Goal: Information Seeking & Learning: Check status

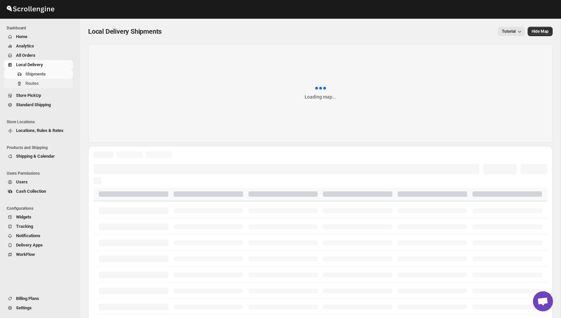
click at [46, 82] on span "Routes" at bounding box center [48, 83] width 46 height 7
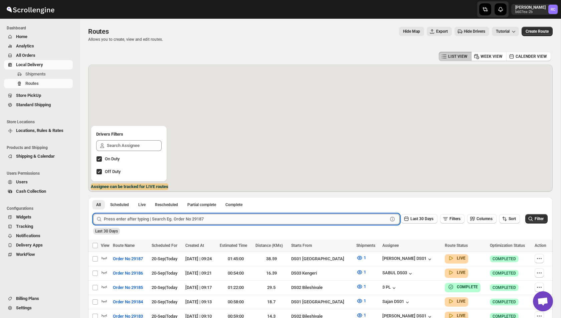
click at [164, 219] on input "text" at bounding box center [246, 219] width 284 height 11
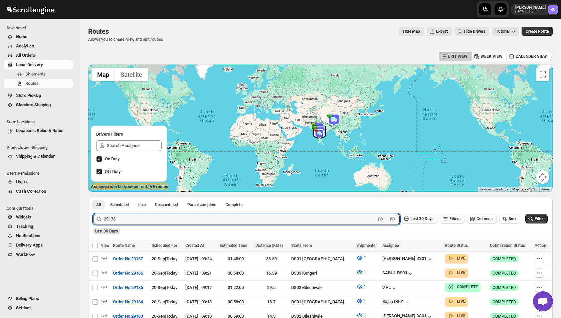
type input "29173"
click at [93, 197] on button "Submit" at bounding box center [102, 200] width 19 height 7
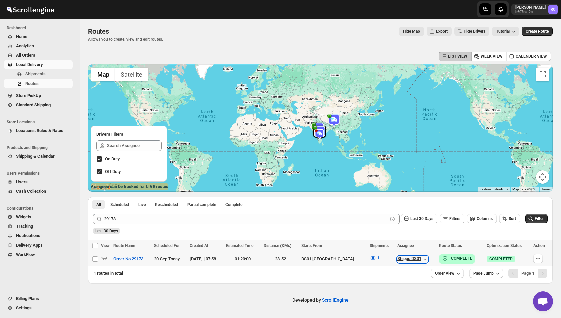
click at [423, 257] on icon "button" at bounding box center [424, 259] width 7 height 7
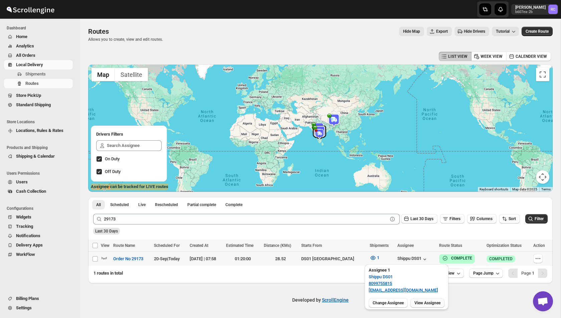
click at [439, 302] on span "View Assignee" at bounding box center [427, 302] width 26 height 5
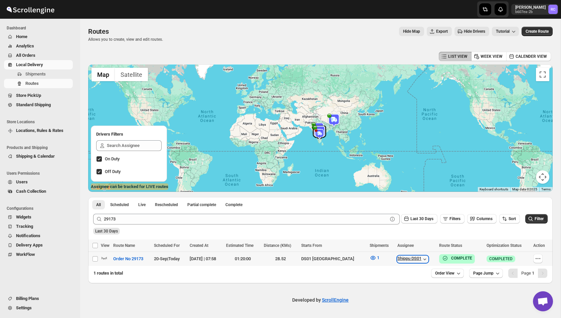
click at [423, 257] on icon "button" at bounding box center [424, 259] width 7 height 7
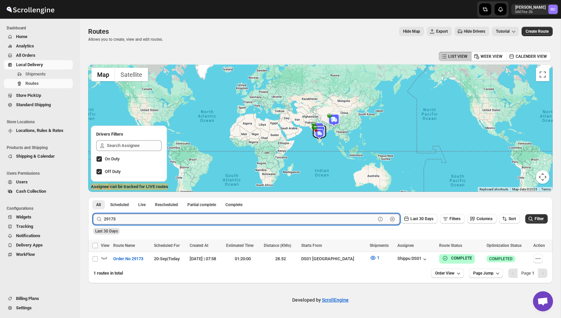
click at [293, 221] on input "29173" at bounding box center [240, 219] width 272 height 11
click at [251, 233] on div "Last 30 Days" at bounding box center [320, 228] width 456 height 11
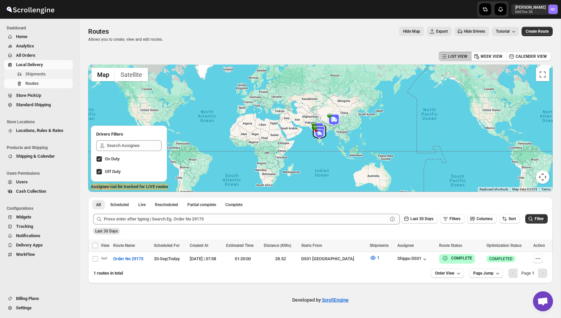
click at [44, 75] on span "Shipments" at bounding box center [35, 73] width 20 height 5
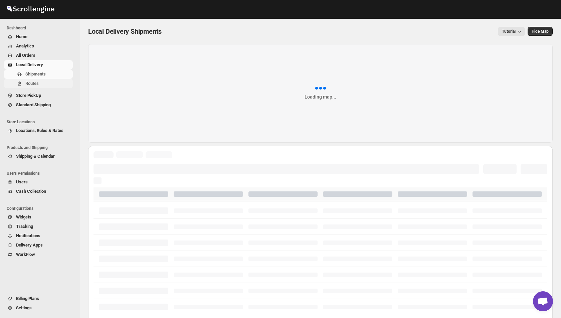
click at [40, 84] on span "Routes" at bounding box center [48, 83] width 46 height 7
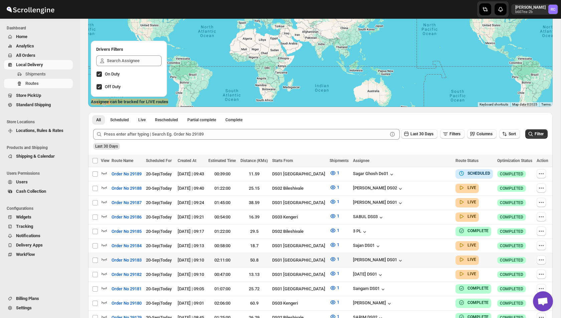
scroll to position [125, 0]
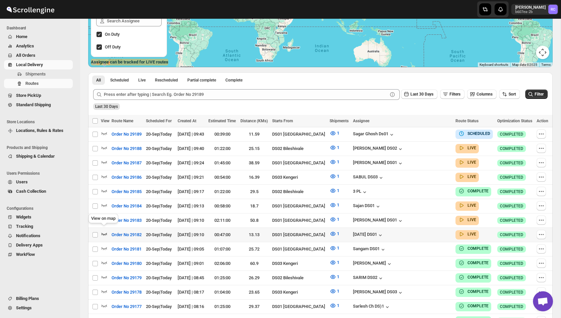
click at [105, 233] on icon "button" at bounding box center [104, 234] width 6 height 3
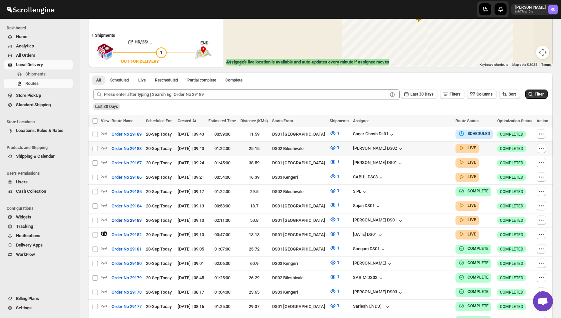
scroll to position [24, 0]
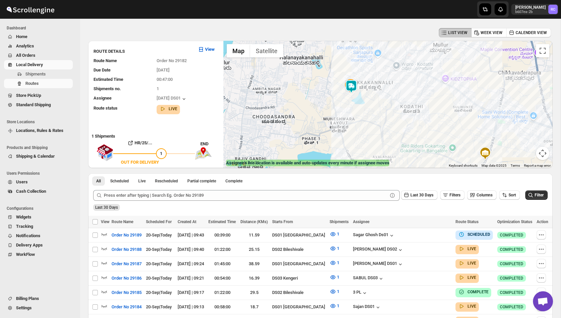
click at [353, 86] on img at bounding box center [351, 86] width 13 height 13
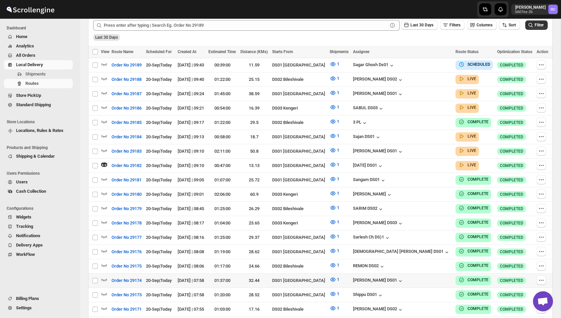
scroll to position [189, 0]
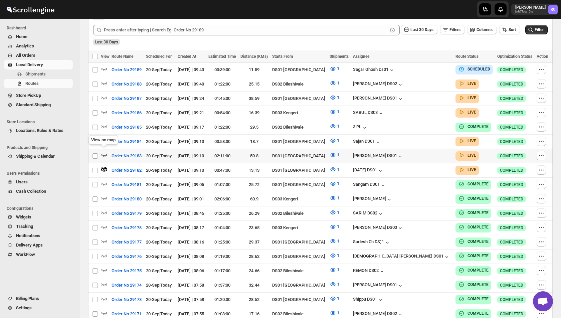
click at [104, 152] on icon "button" at bounding box center [104, 155] width 7 height 7
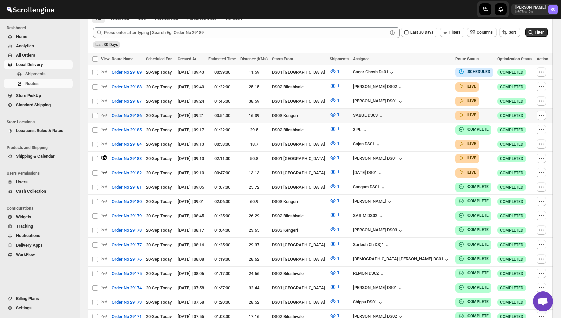
scroll to position [194, 0]
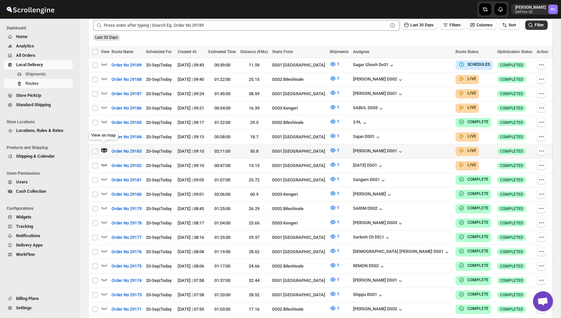
click at [103, 149] on icon "button" at bounding box center [104, 150] width 2 height 2
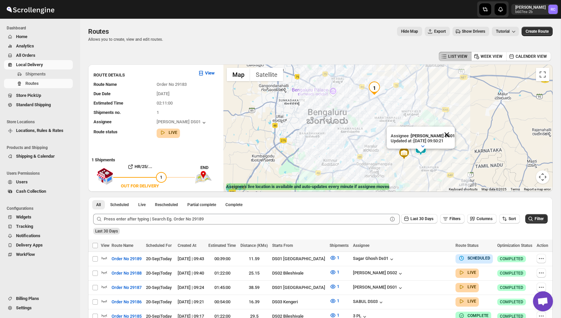
click at [450, 135] on button "Close" at bounding box center [447, 135] width 16 height 16
click at [42, 82] on span "Routes" at bounding box center [48, 83] width 46 height 7
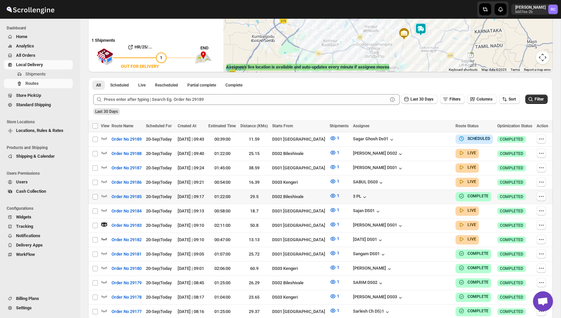
scroll to position [119, 0]
click at [143, 83] on span "Live" at bounding box center [141, 85] width 7 height 5
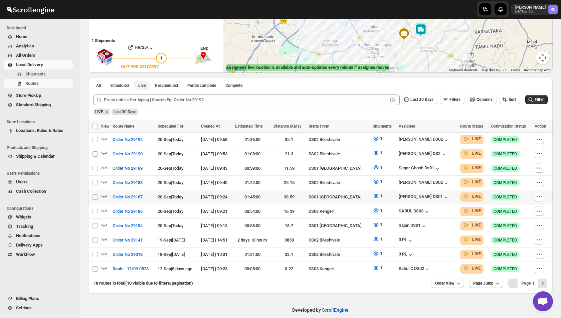
scroll to position [0, 0]
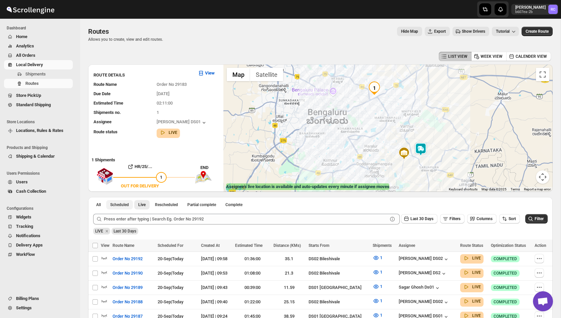
click at [127, 205] on span "Scheduled" at bounding box center [119, 204] width 19 height 5
click at [142, 204] on span "Live" at bounding box center [141, 204] width 7 height 5
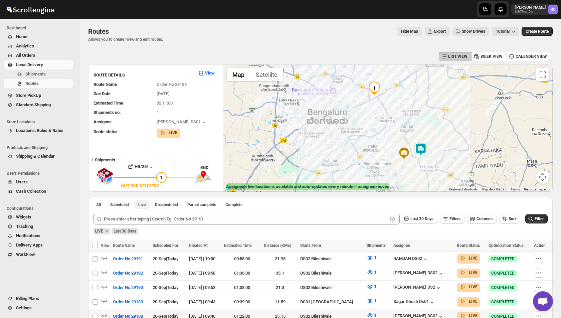
scroll to position [123, 0]
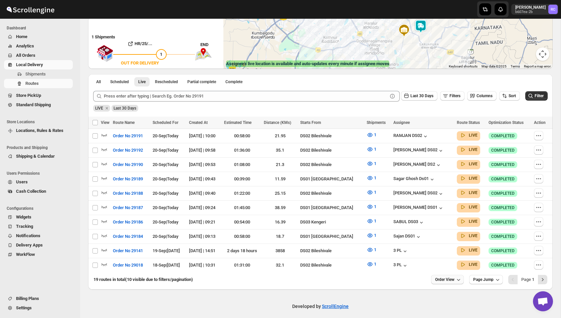
click at [451, 277] on span "Order View" at bounding box center [444, 279] width 19 height 5
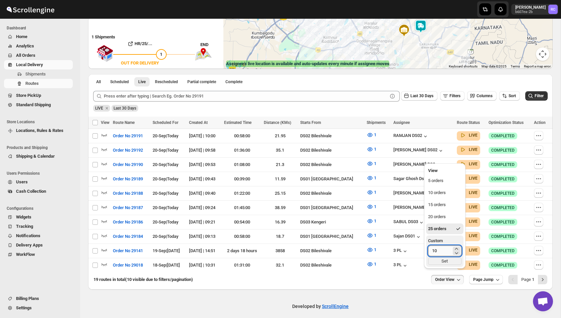
click at [442, 251] on input "10" at bounding box center [439, 250] width 23 height 11
click at [454, 226] on button "25 orders" at bounding box center [444, 228] width 37 height 11
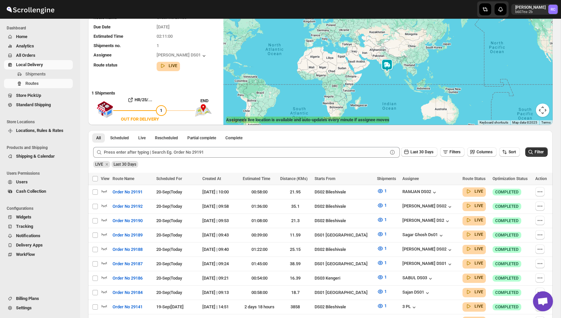
scroll to position [69, 0]
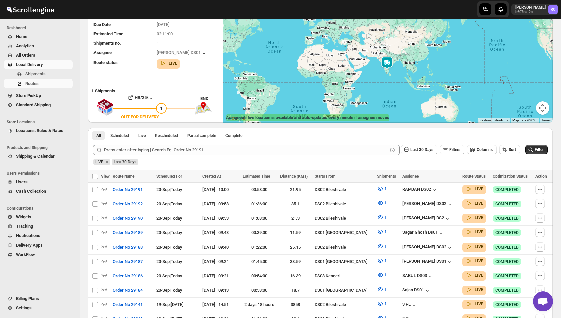
click at [144, 142] on div "All Scheduled Live Rescheduled Partial complete Complete More views All Schedul…" at bounding box center [181, 135] width 187 height 15
click at [144, 138] on button "Live" at bounding box center [141, 135] width 15 height 9
click at [142, 134] on span "Live" at bounding box center [141, 135] width 7 height 5
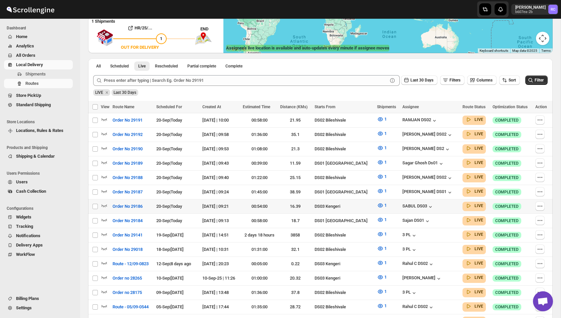
scroll to position [136, 0]
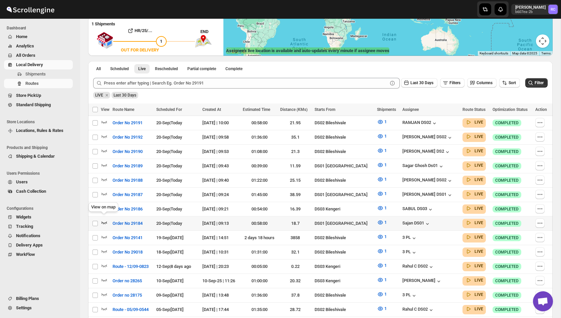
click at [104, 219] on icon "button" at bounding box center [104, 222] width 7 height 7
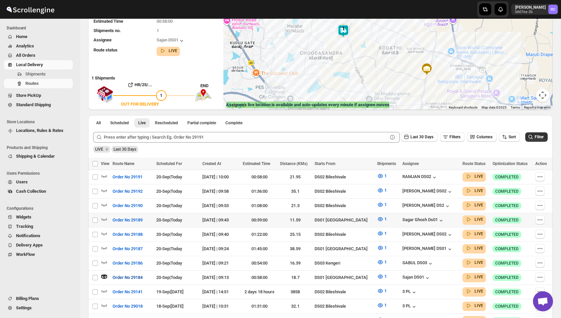
scroll to position [79, 0]
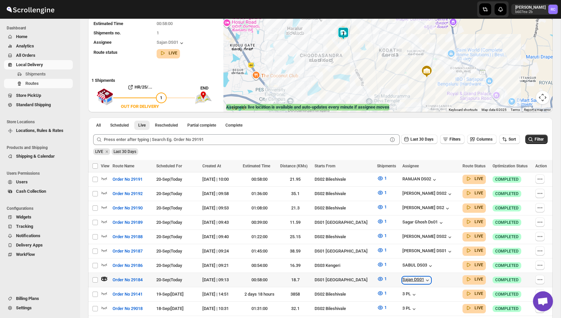
click at [428, 277] on icon "button" at bounding box center [427, 280] width 7 height 7
click at [426, 277] on icon "button" at bounding box center [427, 280] width 7 height 7
click at [105, 261] on icon "button" at bounding box center [104, 264] width 7 height 7
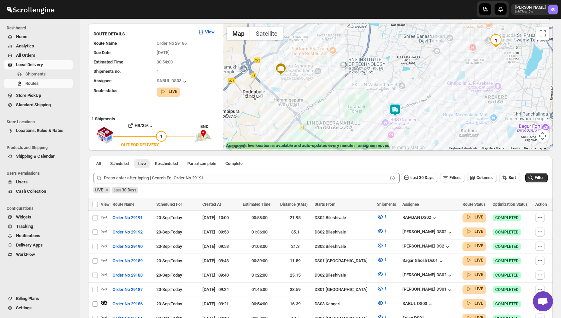
scroll to position [39, 0]
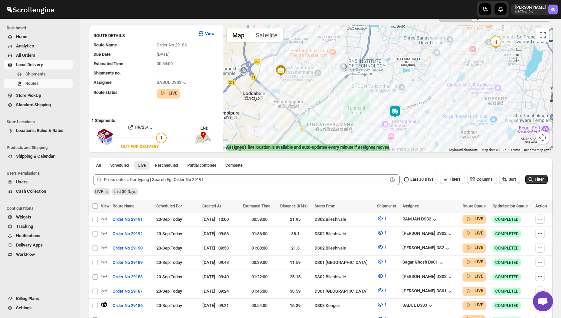
click at [397, 112] on img at bounding box center [394, 111] width 13 height 13
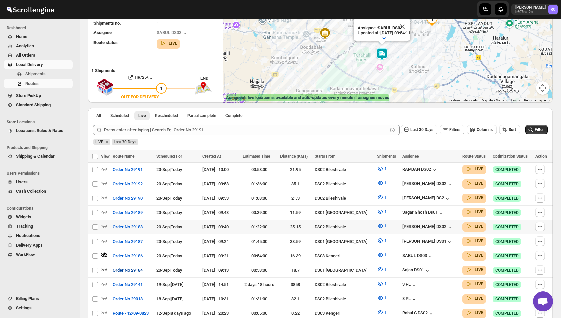
scroll to position [86, 0]
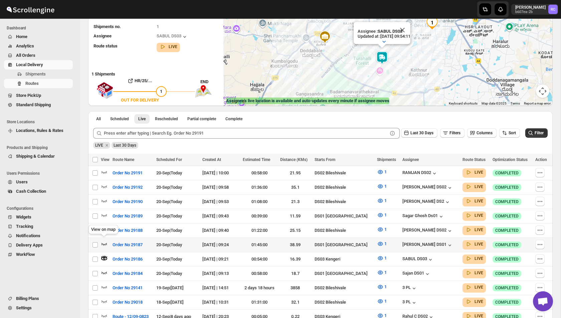
click at [103, 240] on icon "button" at bounding box center [104, 243] width 7 height 7
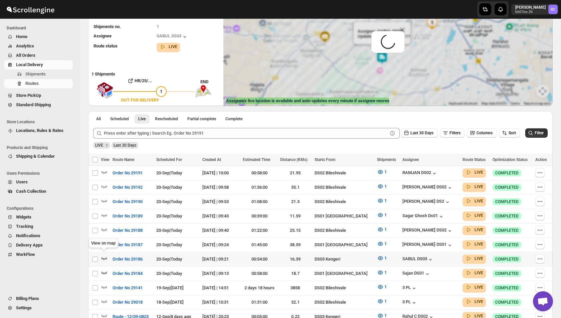
click at [103, 257] on icon "button" at bounding box center [104, 258] width 6 height 3
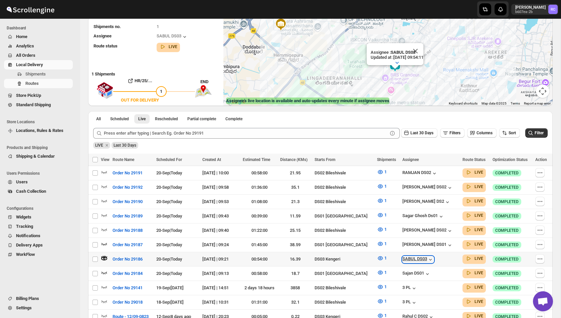
click at [431, 257] on icon "button" at bounding box center [430, 259] width 7 height 7
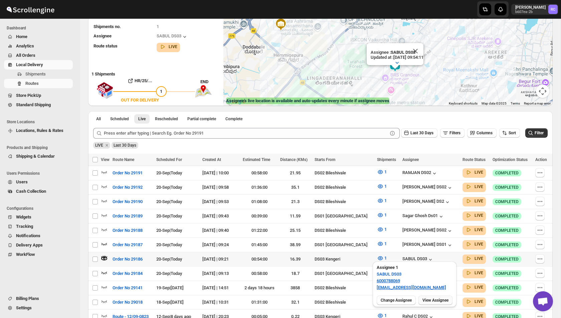
click at [439, 297] on span "View Assignee" at bounding box center [435, 299] width 26 height 5
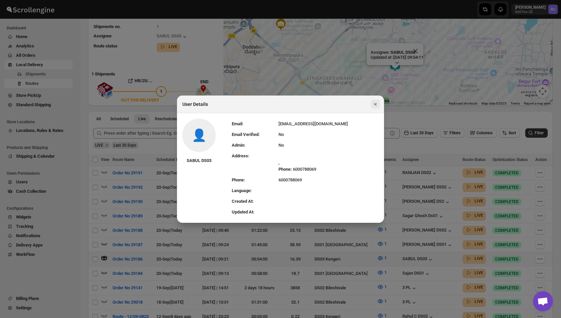
click at [375, 104] on icon "Close" at bounding box center [375, 104] width 3 height 3
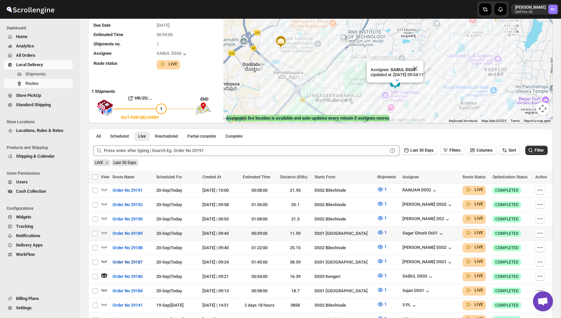
scroll to position [65, 0]
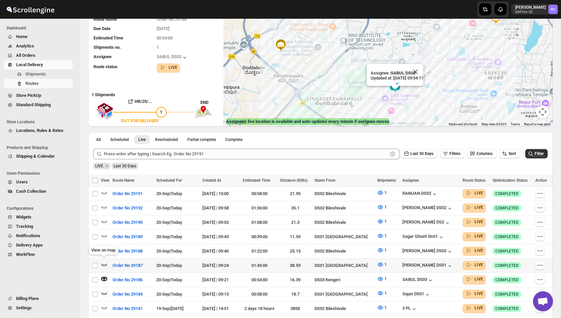
click at [105, 264] on icon "button" at bounding box center [104, 264] width 7 height 7
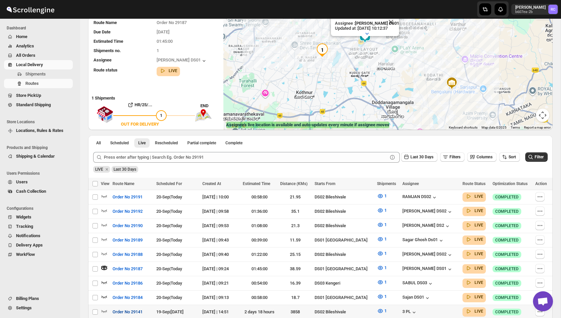
scroll to position [47, 0]
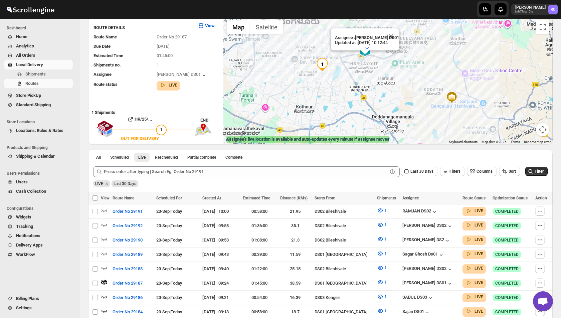
click at [321, 63] on div "Assignee : [PERSON_NAME] DS01 Updated at : [DATE] 10:12:44 Duty mode Enabled Ba…" at bounding box center [387, 80] width 329 height 127
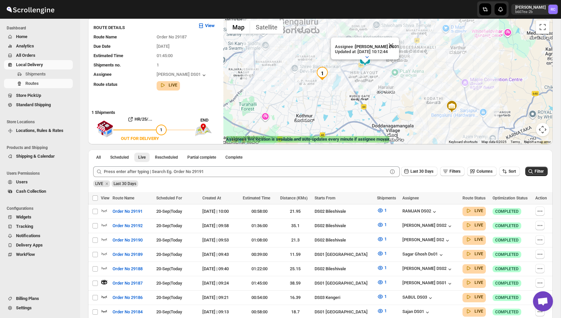
click at [322, 74] on img "1" at bounding box center [322, 73] width 13 height 13
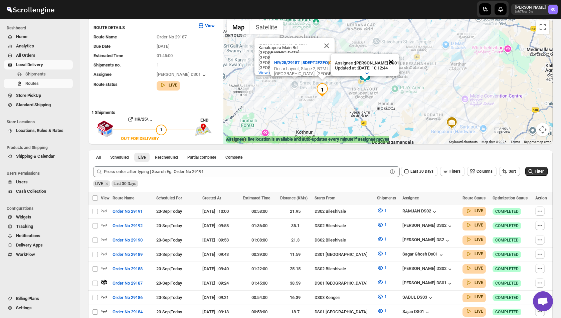
click at [393, 60] on button "Close" at bounding box center [391, 62] width 16 height 16
click at [366, 60] on button "Close" at bounding box center [366, 61] width 16 height 16
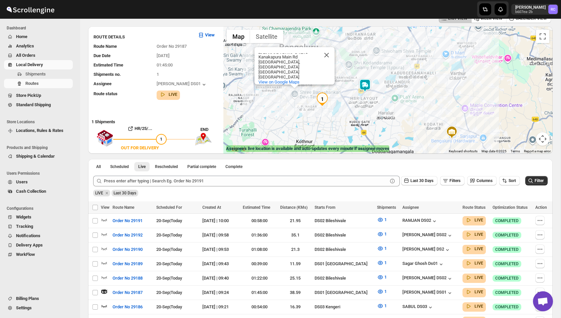
scroll to position [40, 0]
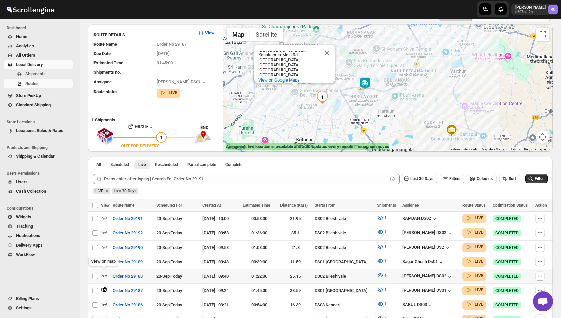
click at [104, 272] on icon "button" at bounding box center [104, 275] width 7 height 7
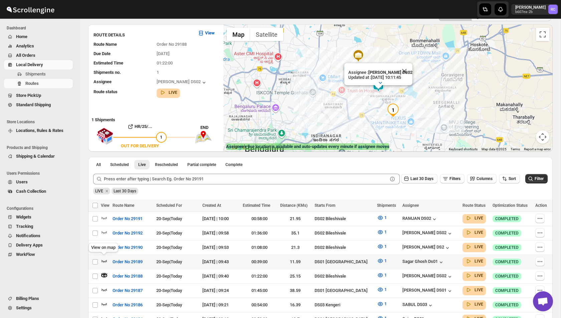
click at [105, 260] on icon "button" at bounding box center [104, 261] width 6 height 3
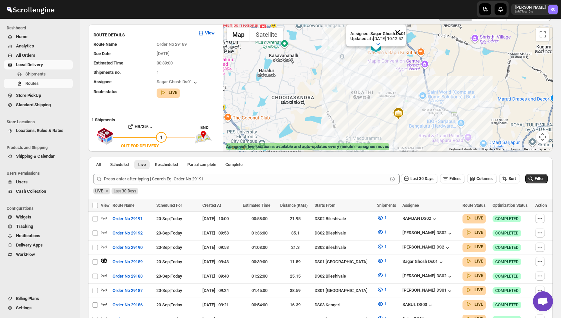
click at [404, 32] on button "Close" at bounding box center [398, 32] width 16 height 16
click at [105, 248] on icon "button" at bounding box center [104, 246] width 7 height 7
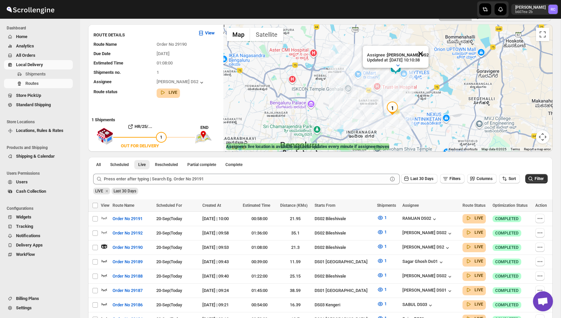
click at [421, 52] on button "Close" at bounding box center [420, 54] width 16 height 16
click at [105, 230] on icon "button" at bounding box center [104, 232] width 7 height 7
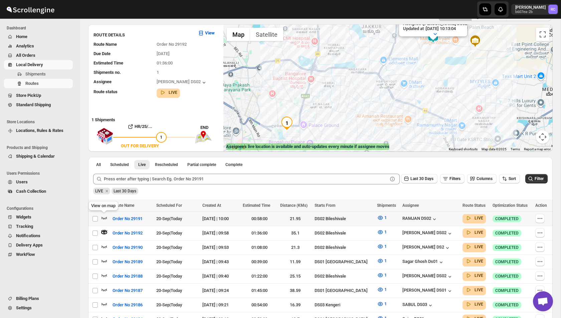
click at [106, 218] on icon "button" at bounding box center [104, 217] width 7 height 7
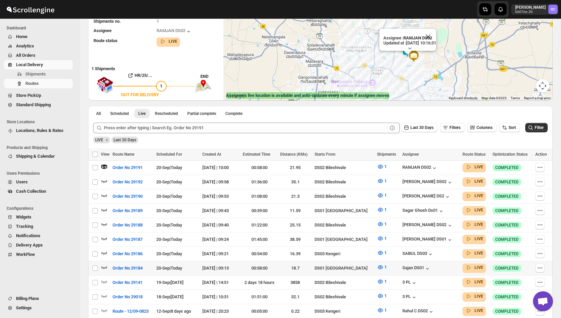
scroll to position [92, 0]
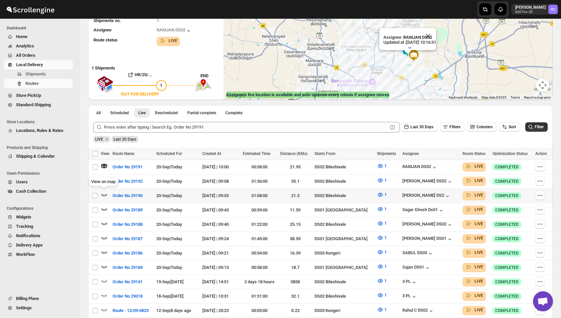
click at [106, 179] on div "View on map" at bounding box center [103, 183] width 32 height 15
click at [104, 179] on icon "button" at bounding box center [104, 180] width 7 height 7
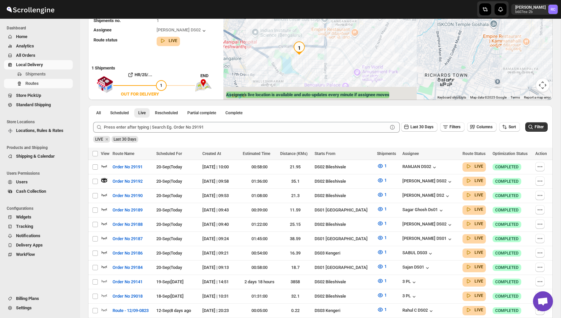
drag, startPoint x: 264, startPoint y: 73, endPoint x: 282, endPoint y: 41, distance: 37.1
click at [282, 41] on div "Assignee : [PERSON_NAME] DS02 Updated at : [DATE] 10:16:34 Duty mode Enabled Ba…" at bounding box center [387, 36] width 329 height 127
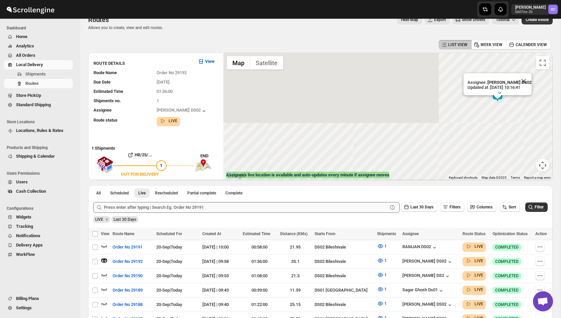
scroll to position [10, 0]
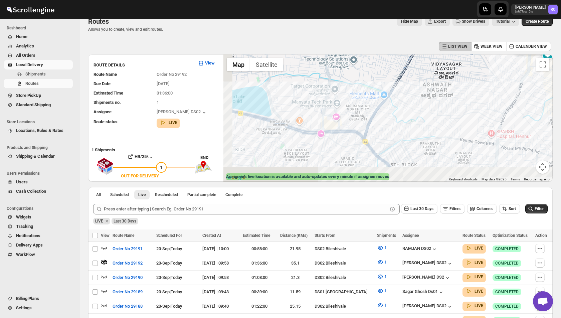
drag, startPoint x: 293, startPoint y: 151, endPoint x: 359, endPoint y: 104, distance: 80.5
click at [357, 104] on div "Assignee : [PERSON_NAME] DS02 Updated at : [DATE] 10:16:41 Duty mode Enabled Ba…" at bounding box center [387, 117] width 329 height 127
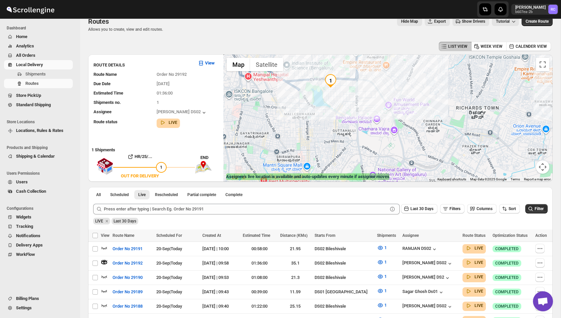
drag, startPoint x: 302, startPoint y: 133, endPoint x: 402, endPoint y: 20, distance: 150.6
click at [402, 20] on div "Routes. This page is ready Routes Allows you to create, view and edit routes. H…" at bounding box center [320, 270] width 480 height 523
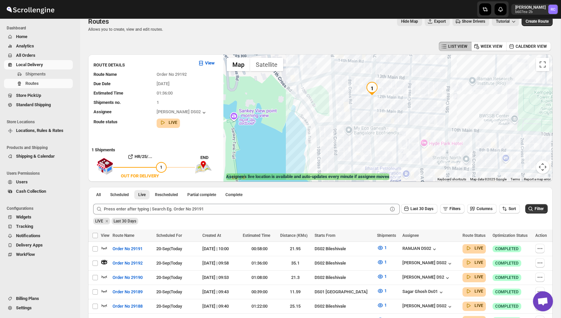
drag, startPoint x: 306, startPoint y: 85, endPoint x: 418, endPoint y: 135, distance: 122.6
click at [418, 135] on div "Assignee : [PERSON_NAME] DS02 Updated at : [DATE] 10:16:41 Duty mode Enabled Ba…" at bounding box center [387, 117] width 329 height 127
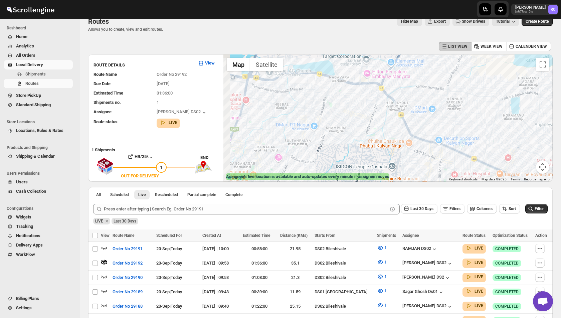
drag, startPoint x: 330, startPoint y: 155, endPoint x: 405, endPoint y: 74, distance: 109.6
click at [405, 76] on div "Assignee : [PERSON_NAME] DS02 Updated at : [DATE] 10:17:02 Duty mode Enabled Ba…" at bounding box center [387, 117] width 329 height 127
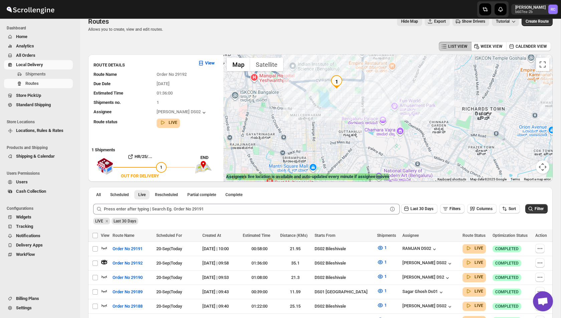
drag, startPoint x: 332, startPoint y: 84, endPoint x: 332, endPoint y: 123, distance: 38.7
click at [332, 123] on div "Assignee : [PERSON_NAME] DS02 Updated at : [DATE] 10:17:02 Duty mode Enabled Ba…" at bounding box center [387, 117] width 329 height 127
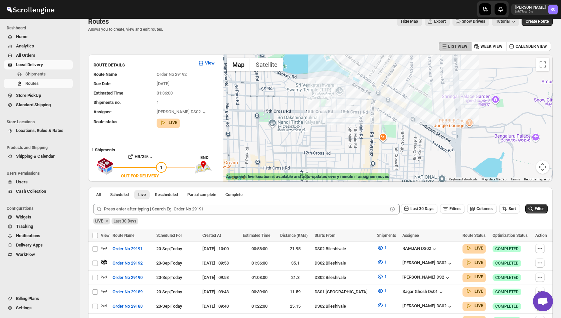
drag, startPoint x: 347, startPoint y: 99, endPoint x: 347, endPoint y: 151, distance: 51.1
click at [347, 151] on div "Assignee : [PERSON_NAME] DS02 Updated at : [DATE] 10:17:02 Duty mode Enabled Ba…" at bounding box center [387, 117] width 329 height 127
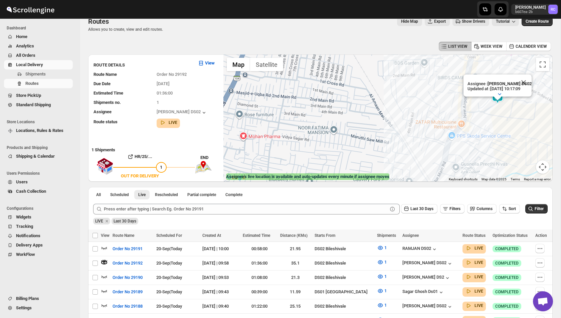
click at [547, 160] on gmp-internal-camera-control at bounding box center [542, 166] width 13 height 13
click at [544, 166] on button "Map camera controls" at bounding box center [542, 166] width 13 height 13
click at [527, 79] on button "Close" at bounding box center [524, 82] width 16 height 16
click at [541, 169] on button "Map camera controls" at bounding box center [542, 166] width 13 height 13
click at [544, 65] on button "Toggle fullscreen view" at bounding box center [542, 64] width 13 height 13
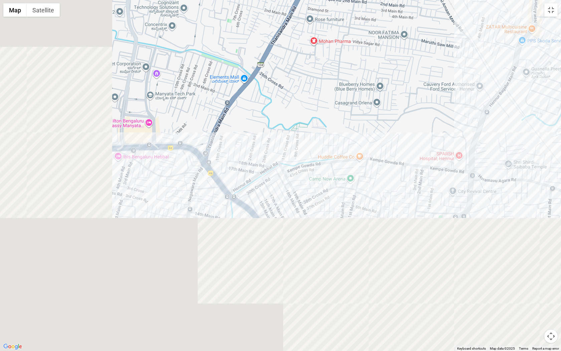
drag, startPoint x: 226, startPoint y: 255, endPoint x: 429, endPoint y: 94, distance: 259.4
click at [429, 94] on div at bounding box center [280, 175] width 561 height 351
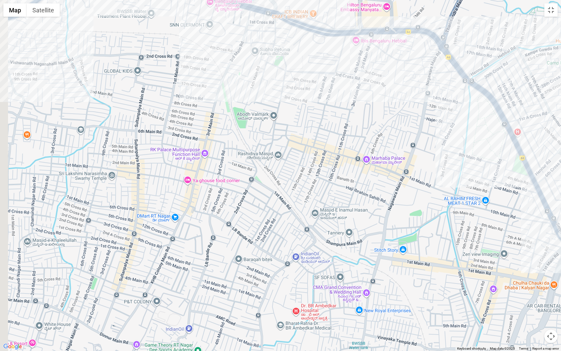
drag, startPoint x: 120, startPoint y: 139, endPoint x: 381, endPoint y: 220, distance: 273.0
click at [379, 220] on div at bounding box center [280, 175] width 561 height 351
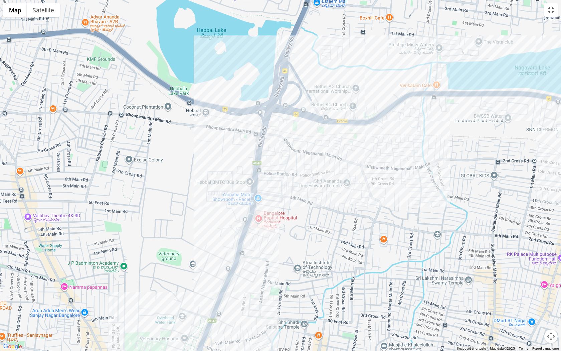
drag, startPoint x: 247, startPoint y: 262, endPoint x: 319, endPoint y: 161, distance: 124.0
click at [318, 163] on div at bounding box center [280, 175] width 561 height 351
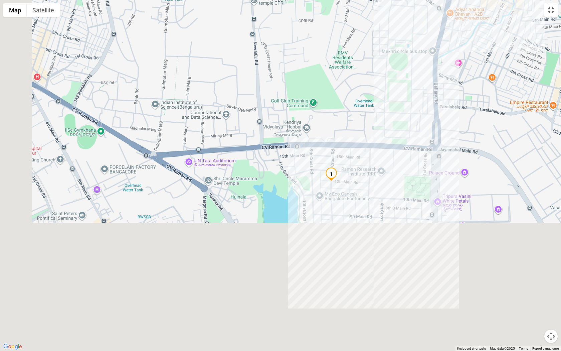
drag, startPoint x: 263, startPoint y: 287, endPoint x: 355, endPoint y: 78, distance: 228.8
click at [356, 78] on div at bounding box center [280, 175] width 561 height 351
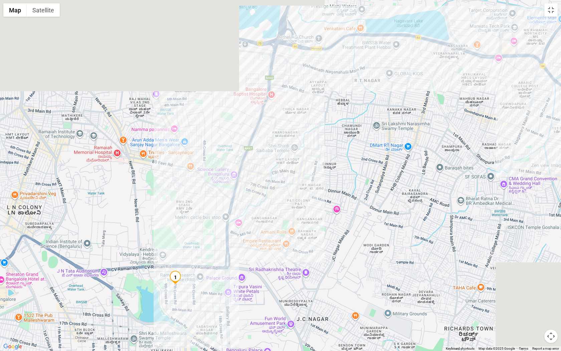
drag, startPoint x: 454, startPoint y: 112, endPoint x: 314, endPoint y: 218, distance: 176.2
click at [314, 218] on div at bounding box center [280, 175] width 561 height 351
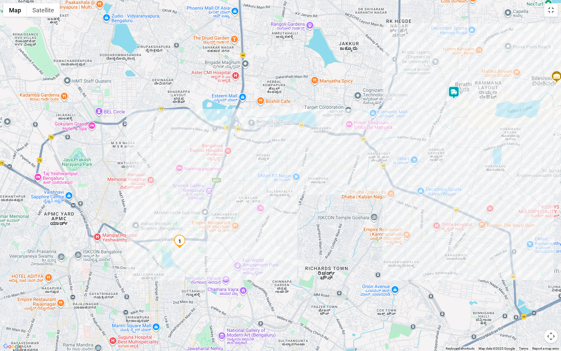
drag, startPoint x: 349, startPoint y: 217, endPoint x: 305, endPoint y: 208, distance: 44.6
click at [305, 208] on div at bounding box center [280, 175] width 561 height 351
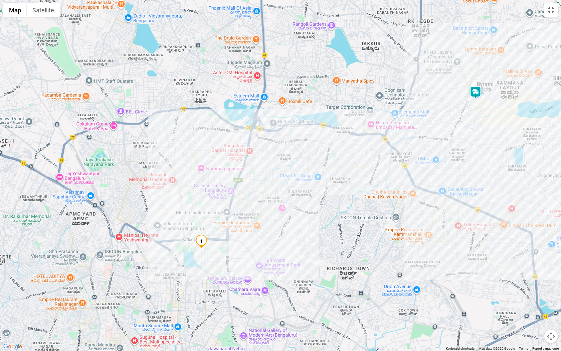
click at [477, 87] on img at bounding box center [475, 92] width 13 height 13
click at [477, 93] on img at bounding box center [475, 92] width 13 height 13
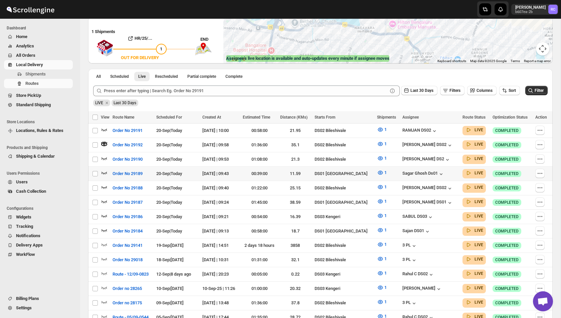
scroll to position [149, 0]
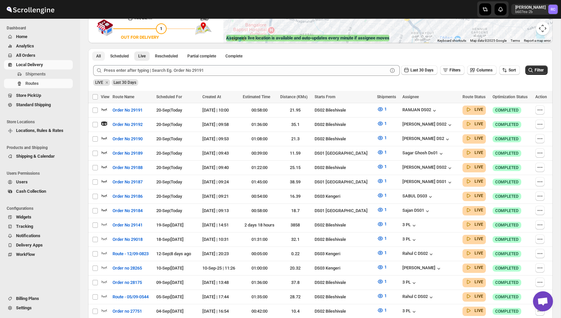
click at [96, 58] on button "All" at bounding box center [98, 55] width 13 height 9
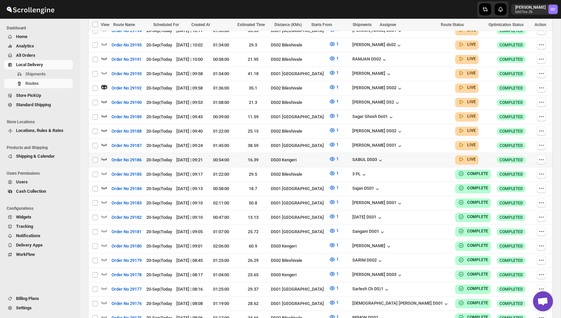
scroll to position [0, 0]
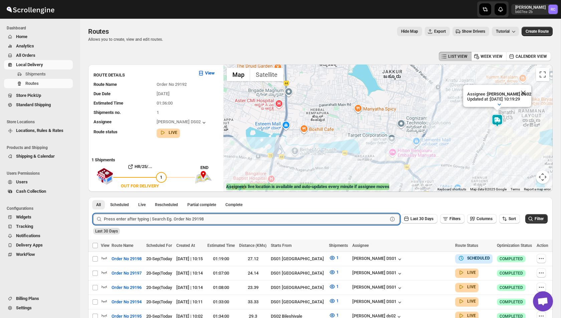
click at [134, 218] on input "text" at bounding box center [246, 219] width 284 height 11
click at [93, 197] on button "Submit" at bounding box center [102, 200] width 19 height 7
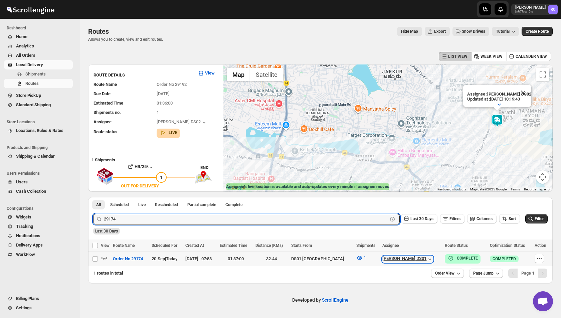
click at [426, 259] on icon "button" at bounding box center [429, 259] width 7 height 7
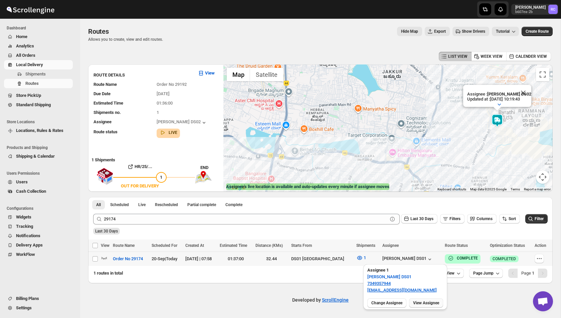
click at [433, 301] on span "View Assignee" at bounding box center [426, 302] width 26 height 5
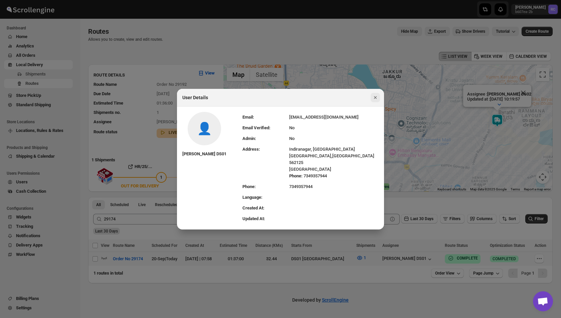
click at [374, 99] on icon "Close" at bounding box center [375, 97] width 7 height 7
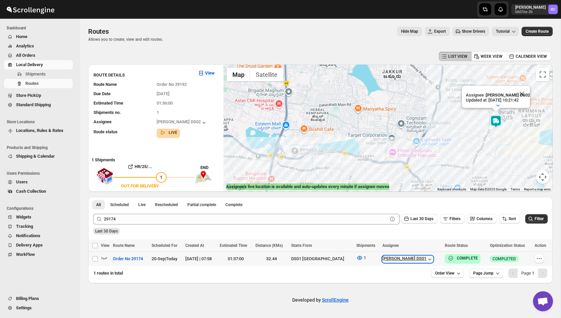
click at [426, 258] on icon "button" at bounding box center [429, 259] width 7 height 7
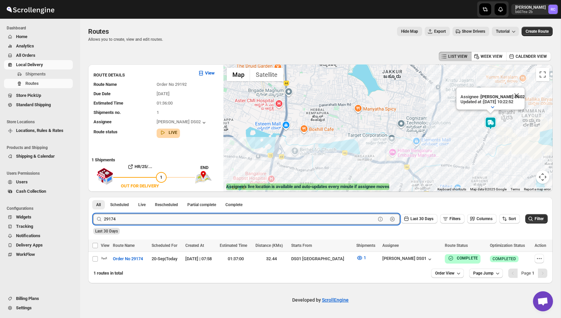
click at [119, 217] on input "29174" at bounding box center [240, 219] width 272 height 11
click at [93, 197] on button "Submit" at bounding box center [102, 200] width 19 height 7
click at [104, 259] on icon "button" at bounding box center [104, 258] width 6 height 3
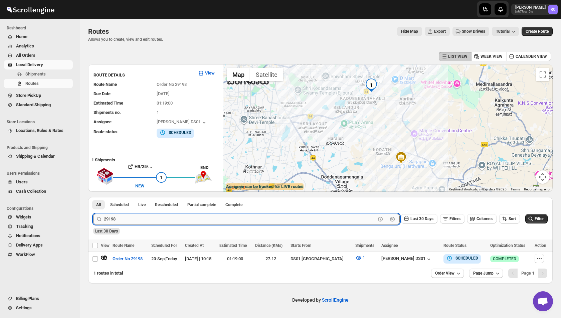
click at [140, 215] on input "29198" at bounding box center [240, 219] width 272 height 11
type input "29190"
click at [93, 197] on button "Submit" at bounding box center [102, 200] width 19 height 7
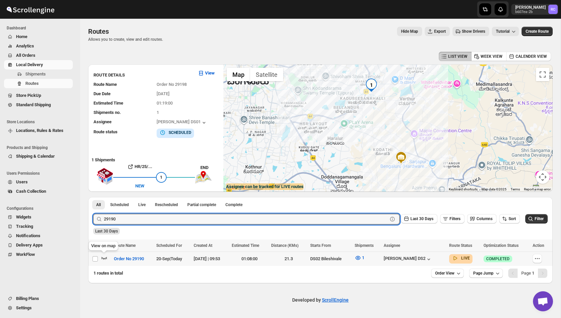
click at [104, 258] on icon "button" at bounding box center [104, 258] width 6 height 3
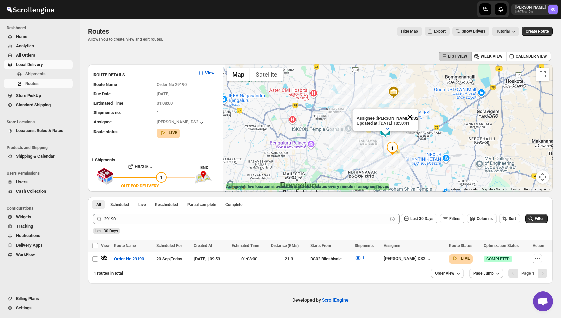
click at [415, 115] on button "Close" at bounding box center [410, 117] width 16 height 16
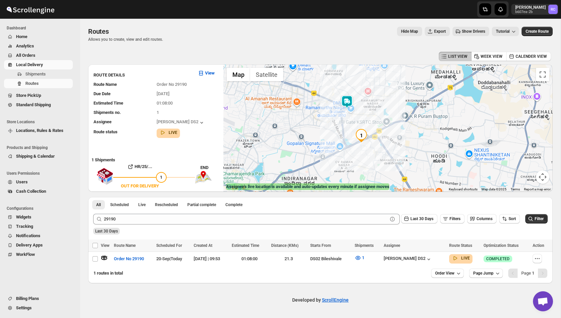
drag, startPoint x: 395, startPoint y: 154, endPoint x: 364, endPoint y: 140, distance: 33.6
click at [364, 140] on img "1" at bounding box center [361, 135] width 13 height 13
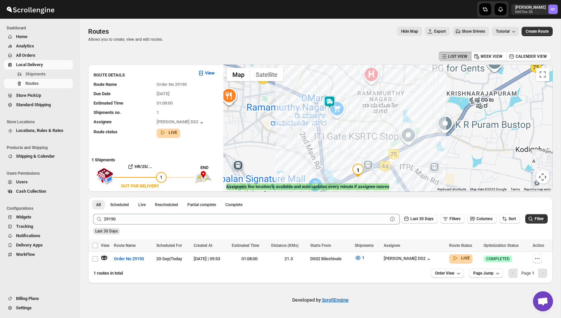
click at [331, 103] on img at bounding box center [329, 101] width 13 height 13
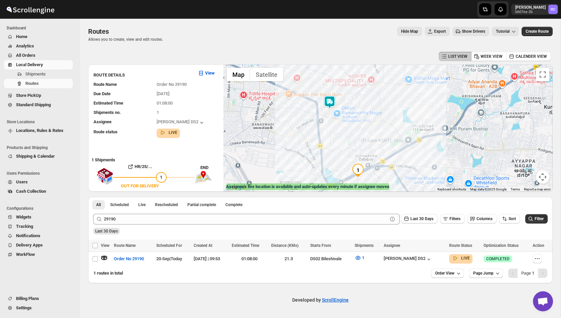
click at [331, 104] on img at bounding box center [329, 101] width 13 height 13
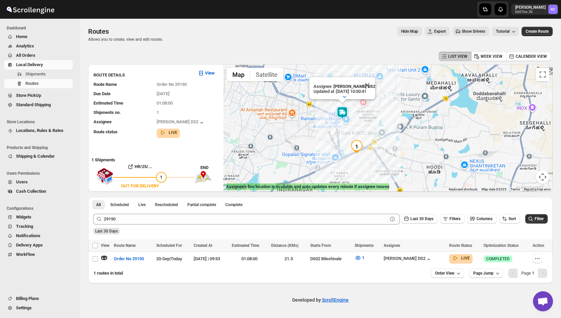
drag, startPoint x: 362, startPoint y: 153, endPoint x: 358, endPoint y: 136, distance: 18.2
click at [358, 135] on div "Assignee : [PERSON_NAME] DS2 Updated at : [DATE] 10:50:41 Duty mode Disabled Ba…" at bounding box center [387, 127] width 329 height 127
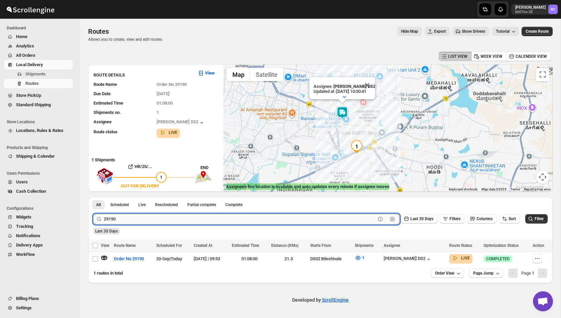
click at [120, 219] on input "29190" at bounding box center [240, 219] width 272 height 11
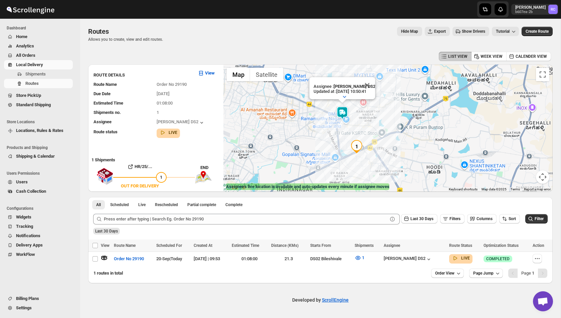
click at [105, 205] on ul "All Scheduled Live Rescheduled Partial complete Complete More views" at bounding box center [181, 204] width 181 height 9
click at [102, 205] on button "All" at bounding box center [98, 204] width 13 height 9
click at [462, 33] on span "Show Drivers" at bounding box center [473, 31] width 23 height 5
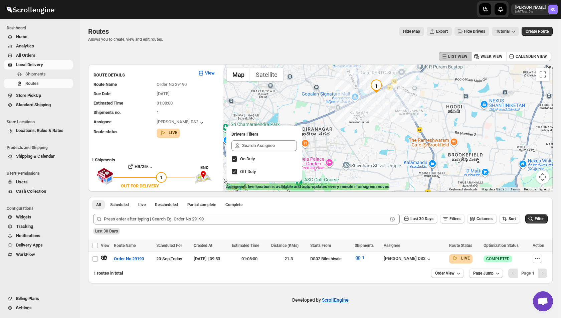
drag, startPoint x: 375, startPoint y: 149, endPoint x: 413, endPoint y: 45, distance: 110.3
click at [413, 45] on div "Routes. This page is ready Routes Allows you to create, view and edit routes. H…" at bounding box center [320, 151] width 480 height 264
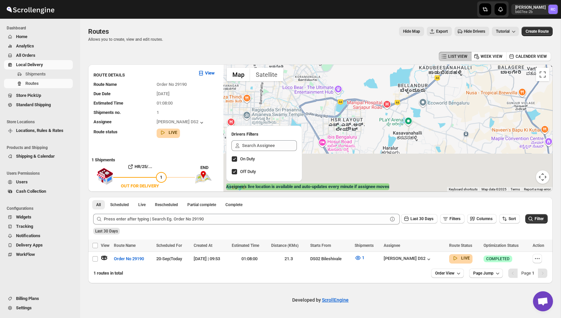
drag, startPoint x: 398, startPoint y: 143, endPoint x: 391, endPoint y: 55, distance: 87.4
click at [391, 55] on div "LIST VIEW WEEK VIEW CALENDER VIEW ROUTE DETAILS View Route Name Order No 29190 …" at bounding box center [320, 166] width 464 height 233
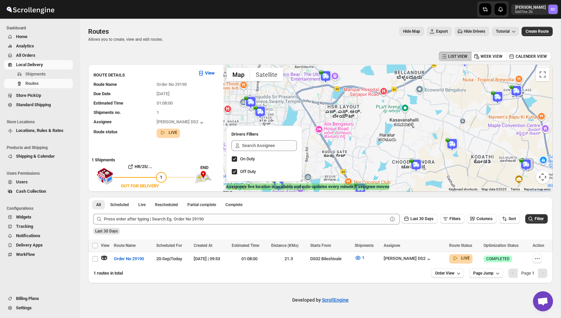
drag, startPoint x: 418, startPoint y: 120, endPoint x: 378, endPoint y: 87, distance: 52.0
click at [378, 87] on div "Assignee : [PERSON_NAME] DS2 Updated at : [DATE] 10:50:41 Duty mode Disabled Ba…" at bounding box center [387, 127] width 329 height 127
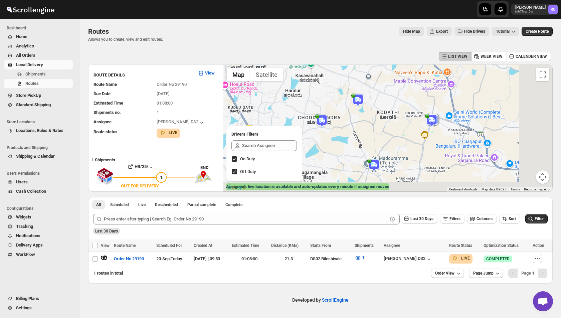
drag, startPoint x: 473, startPoint y: 137, endPoint x: 383, endPoint y: 106, distance: 95.3
click at [383, 106] on div "Assignee : [PERSON_NAME] DS2 Updated at : [DATE] 10:50:41 Duty mode Disabled Ba…" at bounding box center [387, 127] width 329 height 127
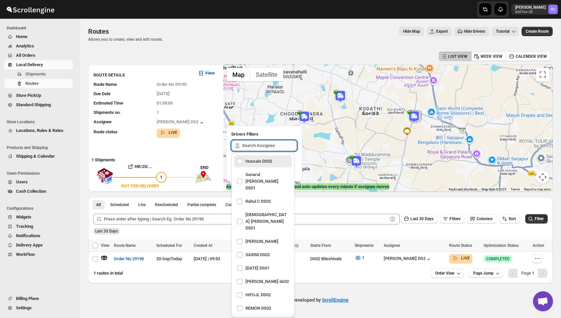
click at [262, 143] on input "text" at bounding box center [269, 145] width 55 height 11
type input "4"
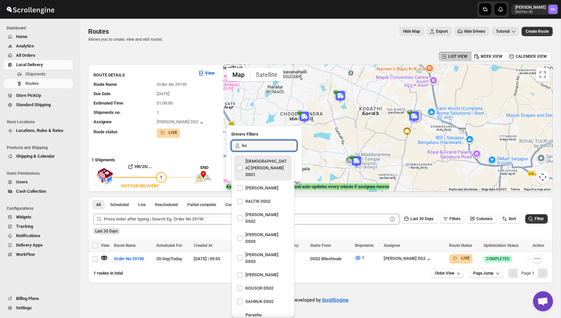
type input "kou"
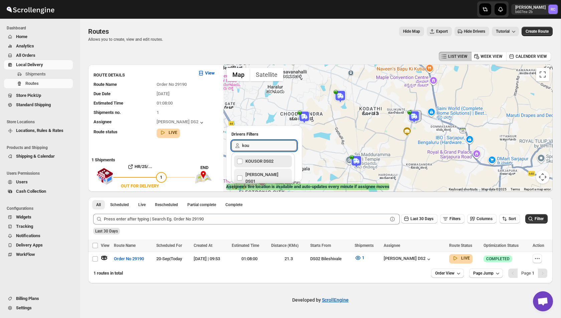
click at [259, 174] on div "[PERSON_NAME] DS01" at bounding box center [263, 178] width 52 height 16
checkbox input "true"
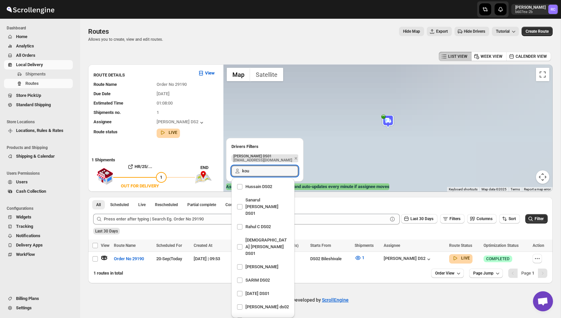
scroll to position [533, 0]
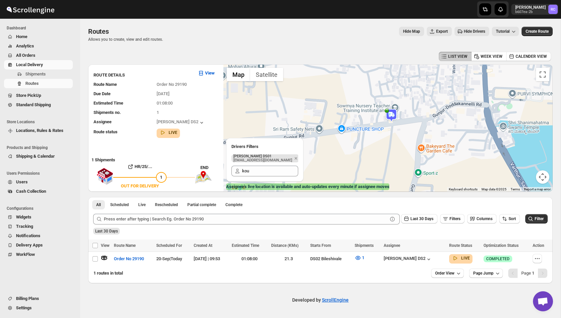
click at [393, 112] on img at bounding box center [391, 115] width 13 height 13
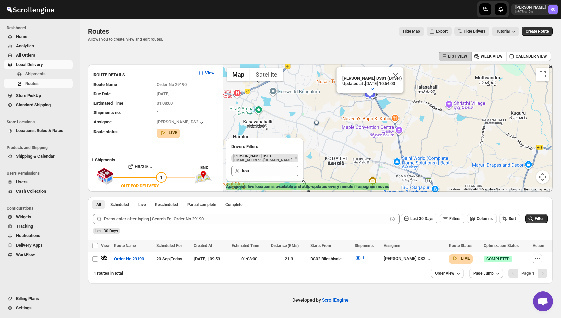
drag, startPoint x: 414, startPoint y: 166, endPoint x: 371, endPoint y: 119, distance: 64.3
click at [371, 119] on div "Assignee : [PERSON_NAME] DS2 Updated at : [DATE] 10:50:41 Duty mode Disabled Ba…" at bounding box center [387, 127] width 329 height 127
click at [257, 171] on input "kou" at bounding box center [270, 171] width 56 height 11
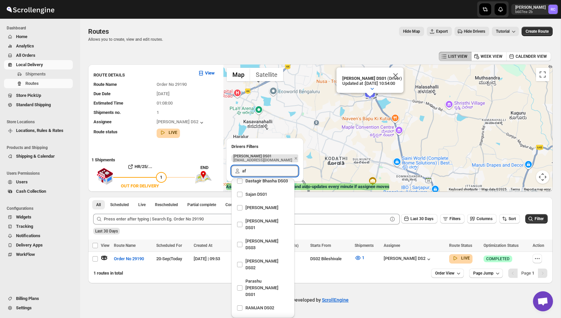
scroll to position [0, 0]
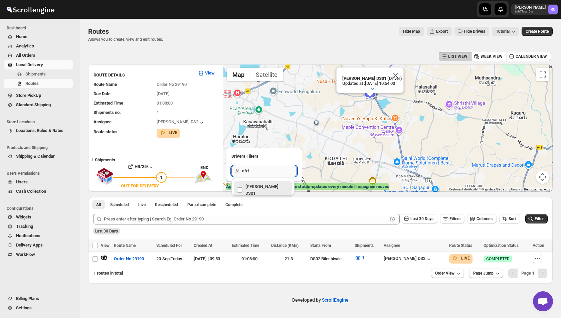
type input "afrid"
click at [247, 188] on div "[PERSON_NAME] DS01" at bounding box center [263, 190] width 52 height 16
checkbox input "true"
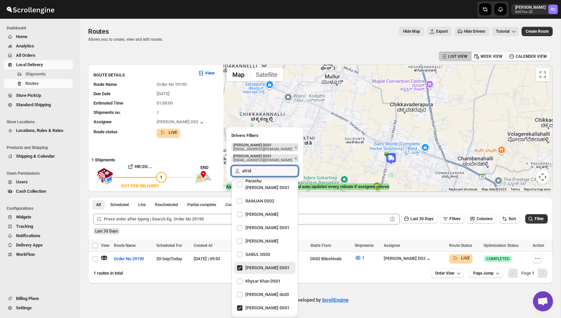
type input "afrid"
click at [391, 158] on img at bounding box center [390, 158] width 13 height 13
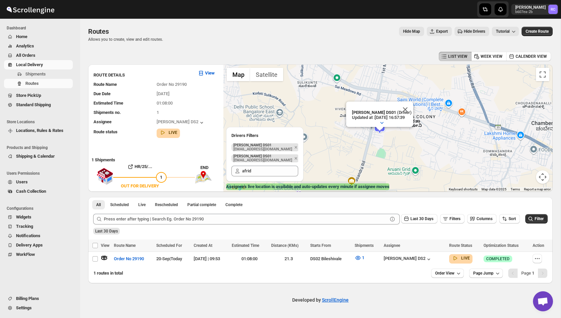
drag, startPoint x: 389, startPoint y: 173, endPoint x: 375, endPoint y: 148, distance: 28.4
click at [375, 148] on div "Assignee : [PERSON_NAME] DS2 Updated at : [DATE] 10:50:41 Duty mode Disabled Ba…" at bounding box center [387, 127] width 329 height 127
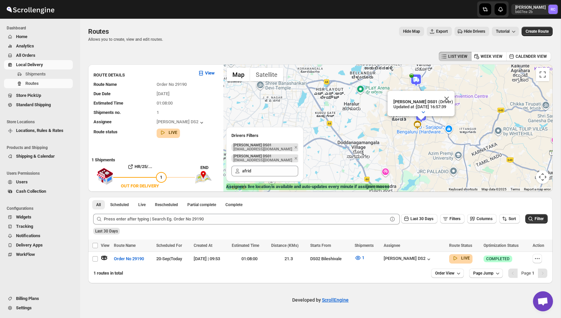
drag, startPoint x: 299, startPoint y: 111, endPoint x: 411, endPoint y: 84, distance: 114.8
click at [411, 84] on div "Assignee : [PERSON_NAME] DS2 Updated at : [DATE] 10:50:41 Duty mode Disabled Ba…" at bounding box center [387, 127] width 329 height 127
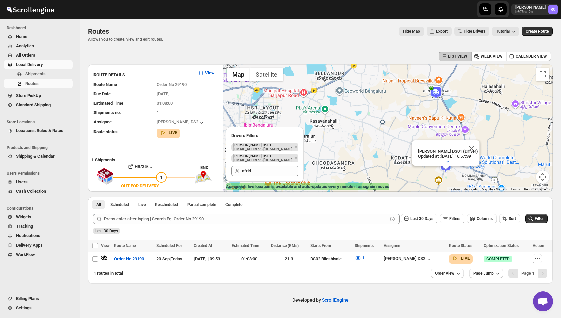
drag, startPoint x: 422, startPoint y: 111, endPoint x: 370, endPoint y: 159, distance: 70.7
click at [370, 159] on div "Assignee : [PERSON_NAME] DS2 Updated at : [DATE] 10:50:41 Duty mode Disabled Ba…" at bounding box center [387, 127] width 329 height 127
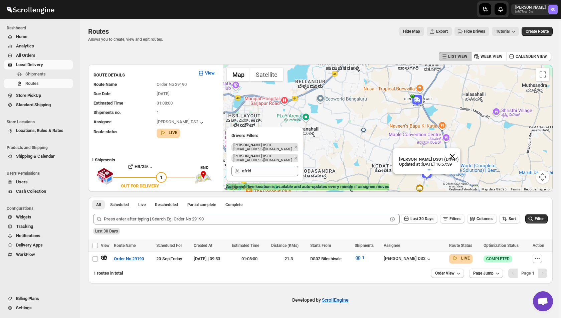
click at [459, 156] on button "Close" at bounding box center [452, 156] width 16 height 16
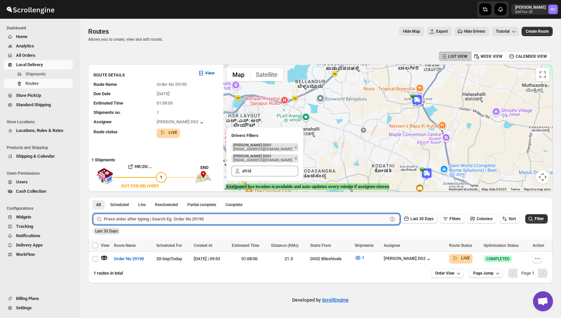
click at [121, 218] on input "text" at bounding box center [246, 219] width 284 height 11
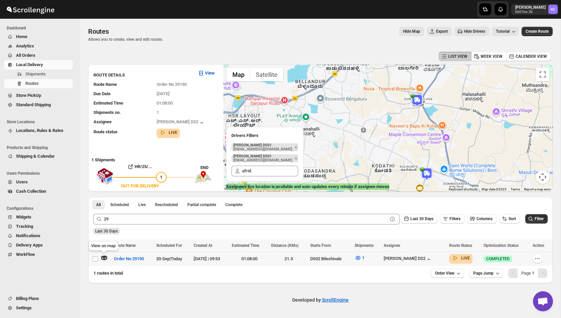
click at [104, 260] on icon "button" at bounding box center [104, 257] width 7 height 7
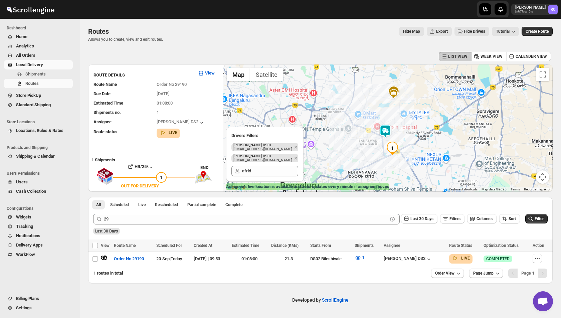
click at [387, 130] on img at bounding box center [385, 131] width 13 height 13
click at [386, 115] on icon "button" at bounding box center [387, 116] width 3 height 2
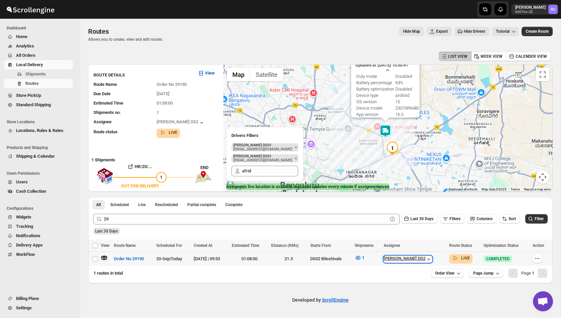
click at [432, 260] on icon "button" at bounding box center [428, 259] width 7 height 7
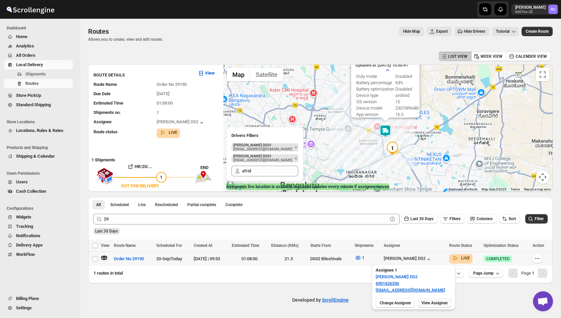
click at [439, 303] on span "View Assignee" at bounding box center [434, 302] width 26 height 5
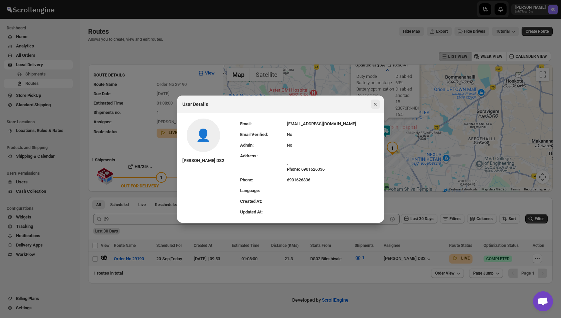
click at [373, 107] on icon "Close" at bounding box center [375, 104] width 7 height 7
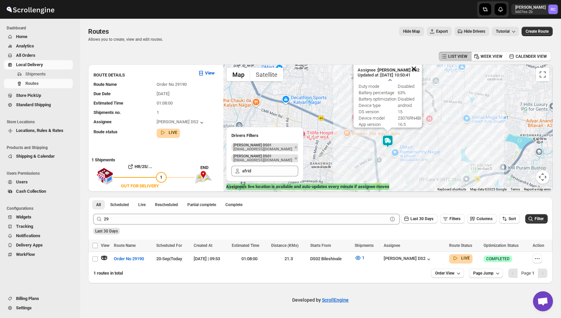
click at [414, 69] on button "Close" at bounding box center [414, 69] width 16 height 16
click at [385, 142] on img at bounding box center [387, 141] width 13 height 13
click at [387, 140] on img at bounding box center [387, 141] width 13 height 13
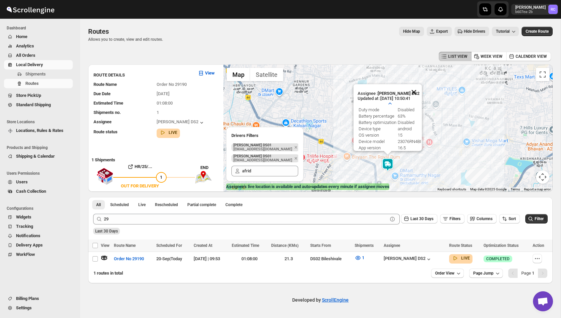
click at [414, 92] on button "Close" at bounding box center [414, 92] width 16 height 16
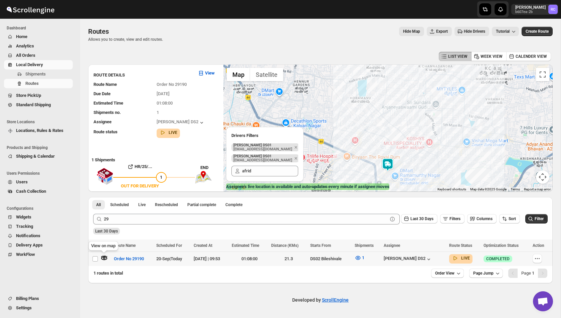
click at [106, 259] on icon "button" at bounding box center [104, 258] width 6 height 4
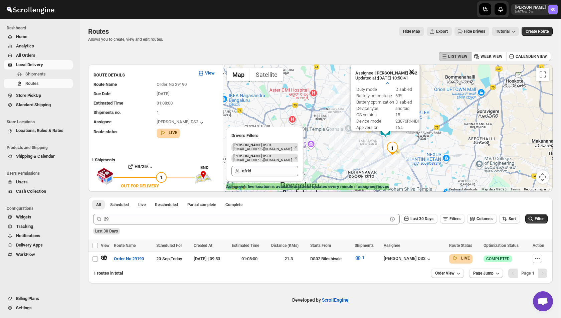
click at [412, 71] on button "Close" at bounding box center [411, 72] width 16 height 16
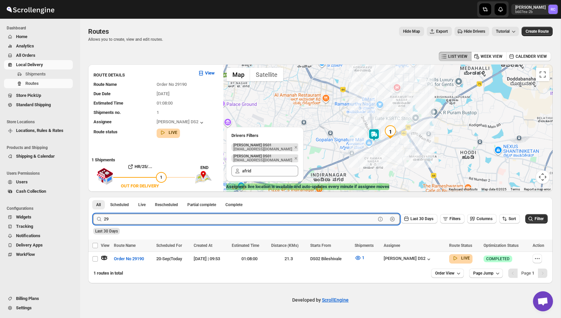
click at [147, 218] on input "29" at bounding box center [240, 219] width 272 height 11
click at [93, 197] on button "Submit" at bounding box center [102, 200] width 19 height 7
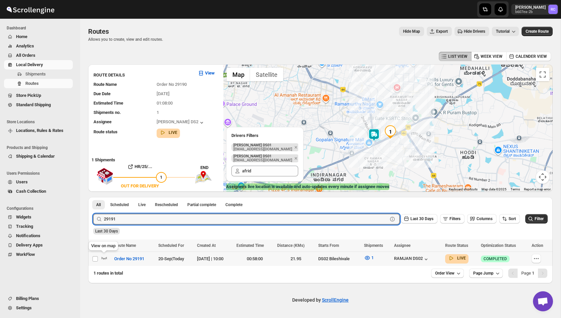
click at [106, 259] on icon "button" at bounding box center [104, 257] width 7 height 7
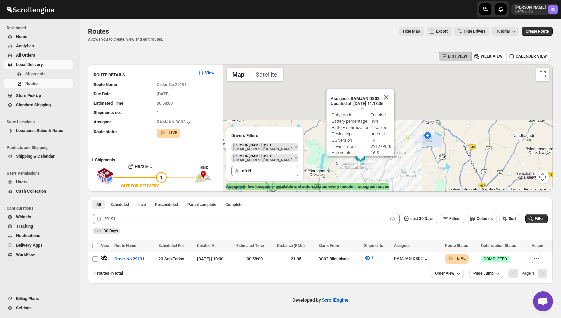
drag, startPoint x: 409, startPoint y: 104, endPoint x: 407, endPoint y: 164, distance: 60.8
click at [407, 165] on div "Assignee : RAMJAN DS02 Updated at : [DATE] 11:13:06 Duty mode Enabled Battery p…" at bounding box center [387, 127] width 329 height 127
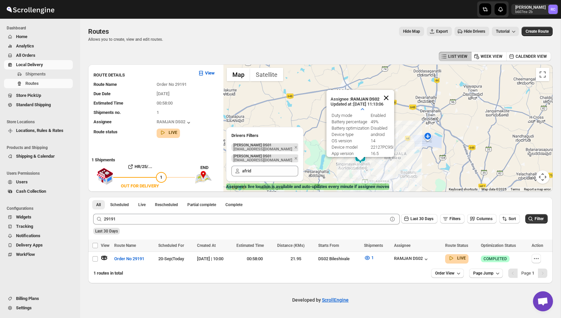
click at [390, 96] on button "Close" at bounding box center [386, 98] width 16 height 16
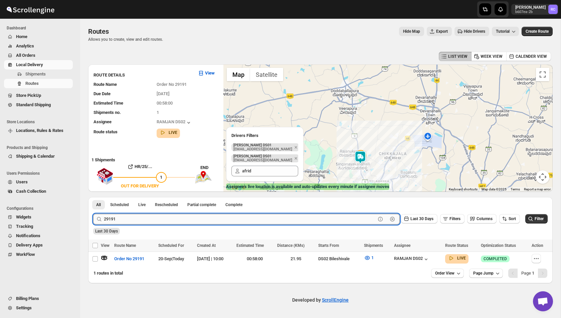
click at [129, 219] on input "29191" at bounding box center [240, 219] width 272 height 11
type input "29193"
click at [93, 197] on button "Submit" at bounding box center [102, 200] width 19 height 7
click at [128, 219] on input "29193" at bounding box center [240, 219] width 272 height 11
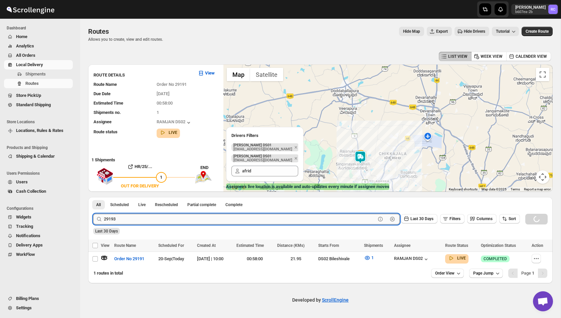
click at [128, 219] on input "29193" at bounding box center [240, 219] width 272 height 11
click at [141, 204] on span "Live" at bounding box center [141, 204] width 7 height 5
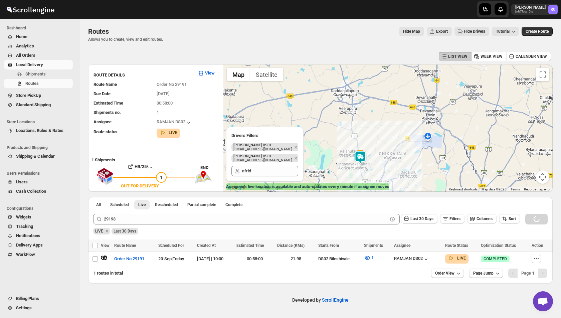
click at [354, 224] on div "Loading routes…" at bounding box center [320, 230] width 464 height 18
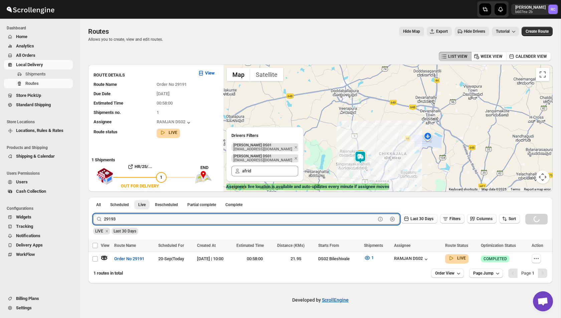
click at [357, 220] on input "29193" at bounding box center [240, 219] width 272 height 11
click at [314, 234] on div "Loading routes…" at bounding box center [320, 230] width 454 height 13
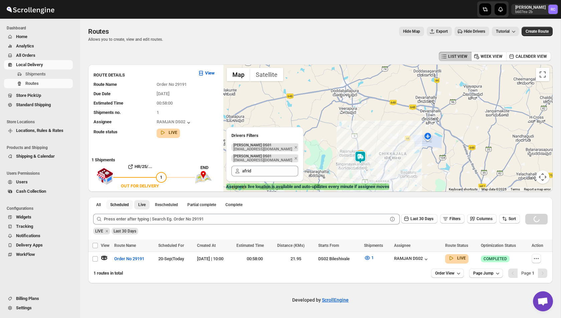
click at [111, 203] on span "Scheduled" at bounding box center [119, 204] width 19 height 5
click at [139, 208] on button "Live" at bounding box center [141, 204] width 15 height 9
click at [107, 207] on button "Scheduled" at bounding box center [119, 204] width 27 height 9
click at [99, 207] on span "All" at bounding box center [98, 204] width 5 height 5
click at [49, 74] on span "Shipments" at bounding box center [48, 74] width 46 height 7
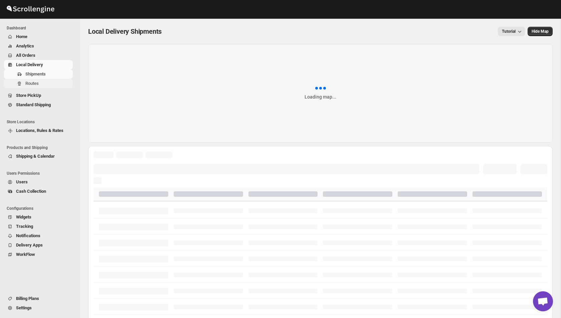
click at [41, 85] on span "Routes" at bounding box center [48, 83] width 46 height 7
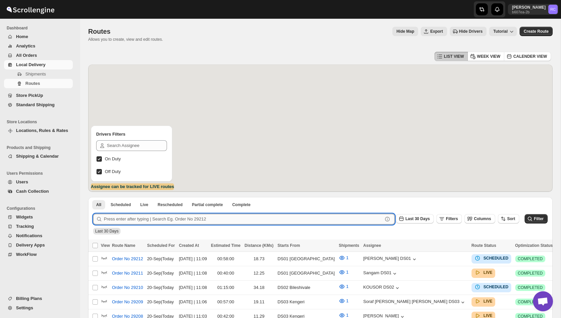
click at [142, 221] on input "text" at bounding box center [243, 219] width 279 height 11
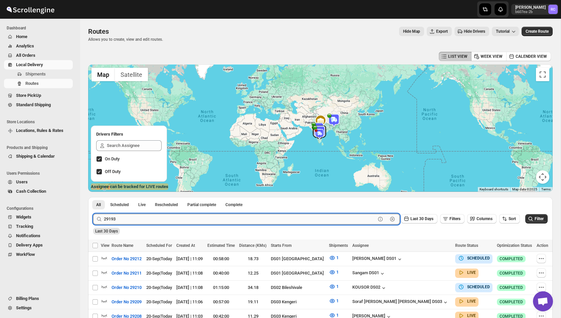
type input "29193"
click at [93, 197] on button "Submit" at bounding box center [102, 200] width 19 height 7
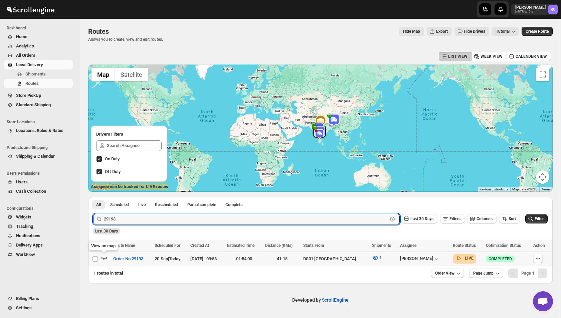
click at [103, 258] on icon "button" at bounding box center [104, 258] width 6 height 3
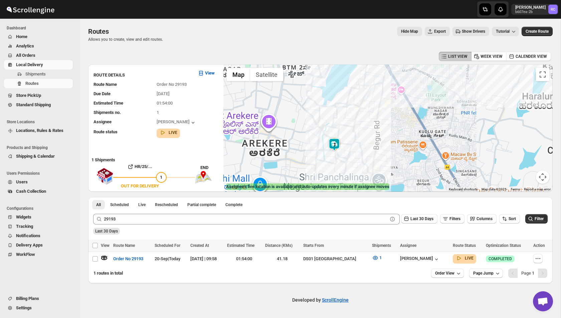
click at [334, 145] on img at bounding box center [334, 144] width 13 height 13
